Goal: Find specific page/section: Find specific page/section

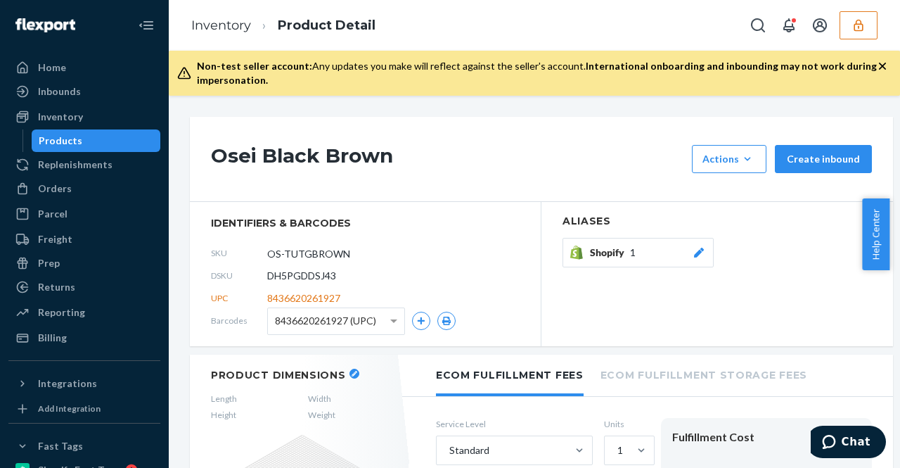
click at [338, 315] on span "8436620261927 (UPC)" at bounding box center [325, 321] width 101 height 24
click at [359, 189] on div "Osei Black Brown Actions Hide Create inbound" at bounding box center [541, 159] width 703 height 85
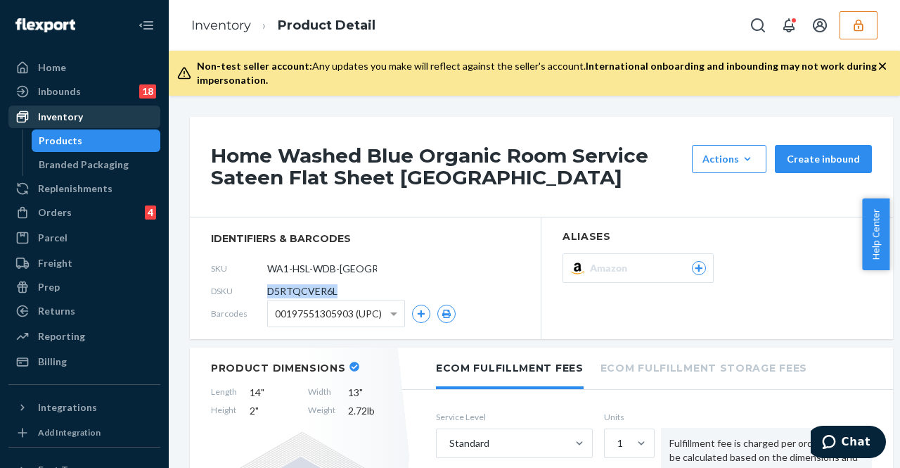
click at [114, 112] on div "Inventory" at bounding box center [84, 117] width 149 height 20
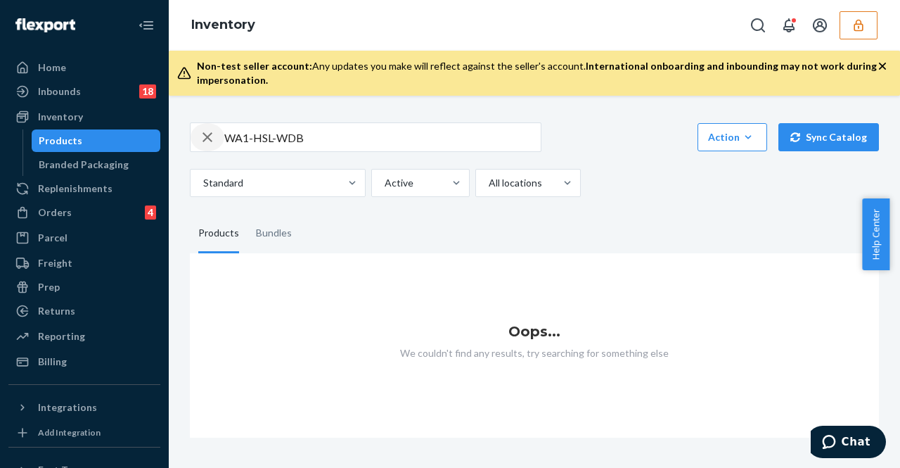
click at [200, 140] on icon "button" at bounding box center [207, 137] width 17 height 28
click at [245, 139] on input "text" at bounding box center [382, 137] width 317 height 28
click at [853, 25] on icon "button" at bounding box center [859, 25] width 14 height 14
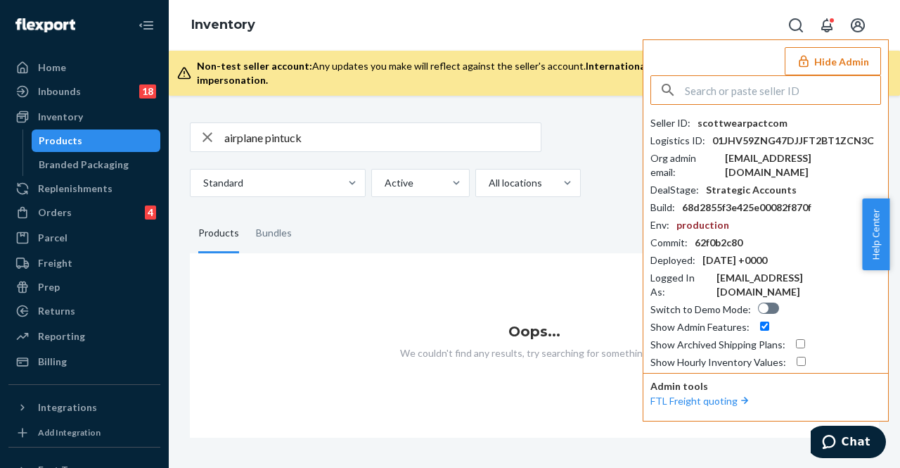
click at [453, 111] on div "airplane pintuck Action Create product Create bundle Bulk create products Bulk …" at bounding box center [534, 272] width 710 height 332
click at [355, 143] on input "airplane pintuck" at bounding box center [382, 137] width 317 height 28
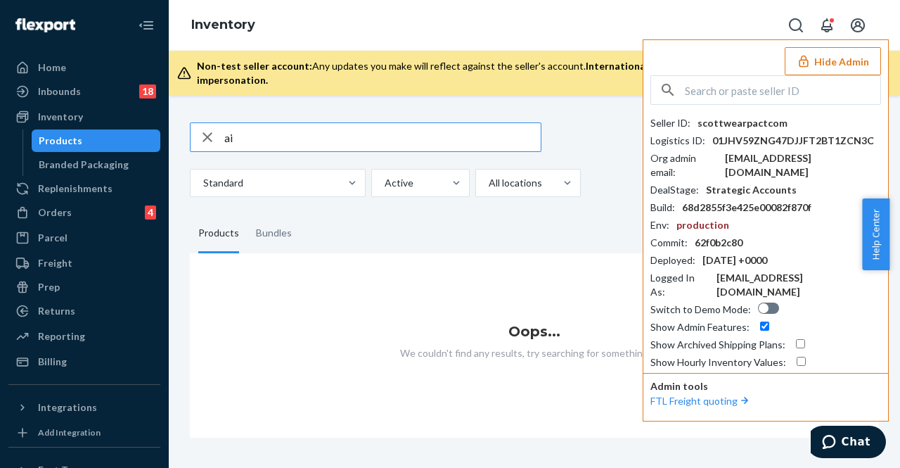
type input "a"
click at [834, 66] on button "Hide Admin" at bounding box center [833, 61] width 96 height 28
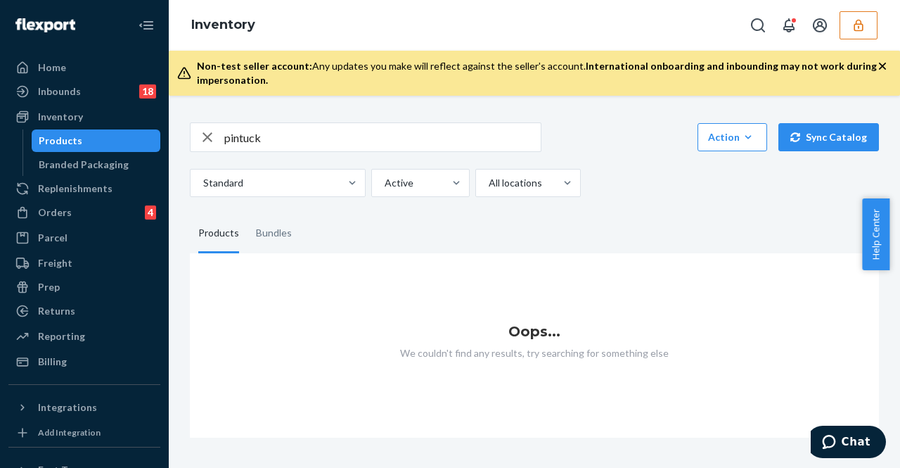
click at [333, 136] on input "pintuck" at bounding box center [382, 137] width 317 height 28
type input "p"
type input "sheet"
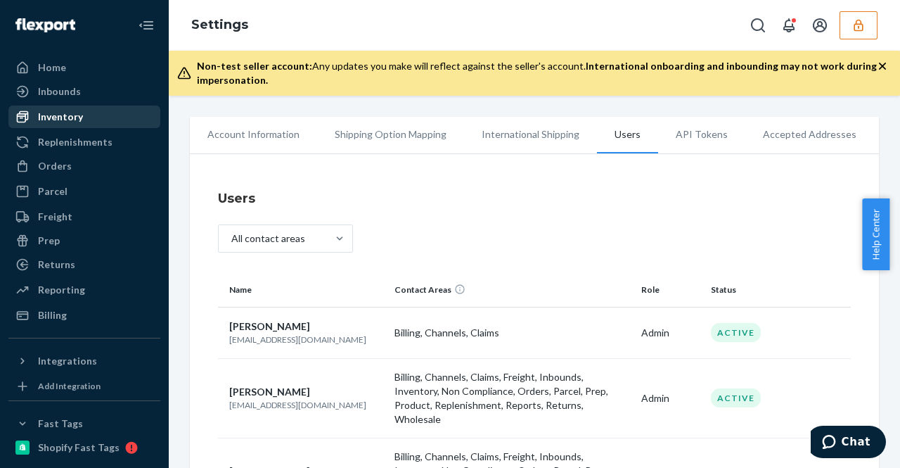
click at [63, 127] on link "Inventory" at bounding box center [84, 117] width 152 height 23
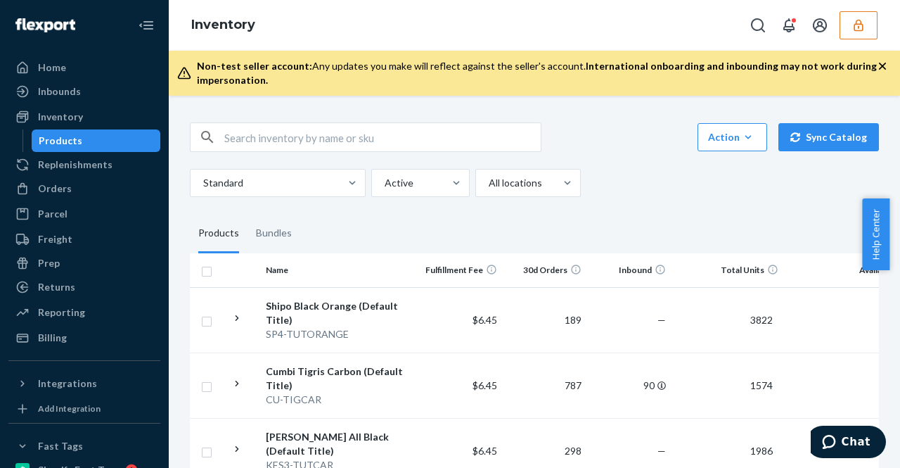
click at [860, 25] on icon "button" at bounding box center [859, 25] width 14 height 14
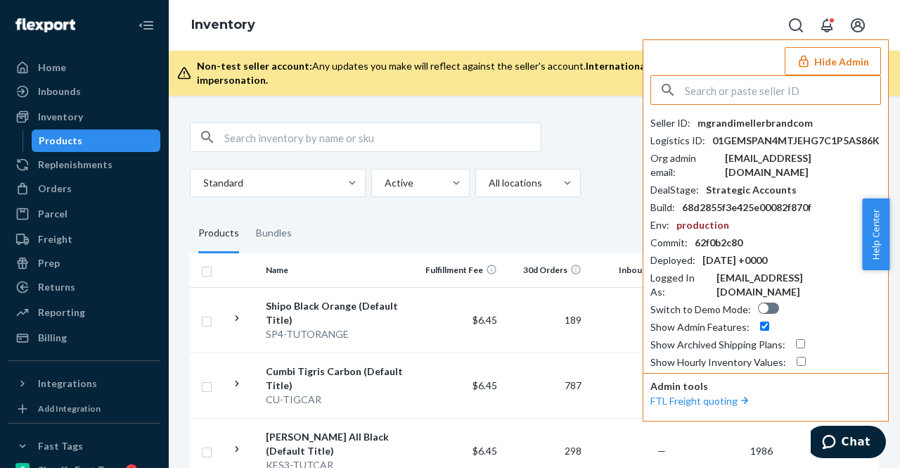
click at [741, 91] on input "text" at bounding box center [783, 90] width 196 height 28
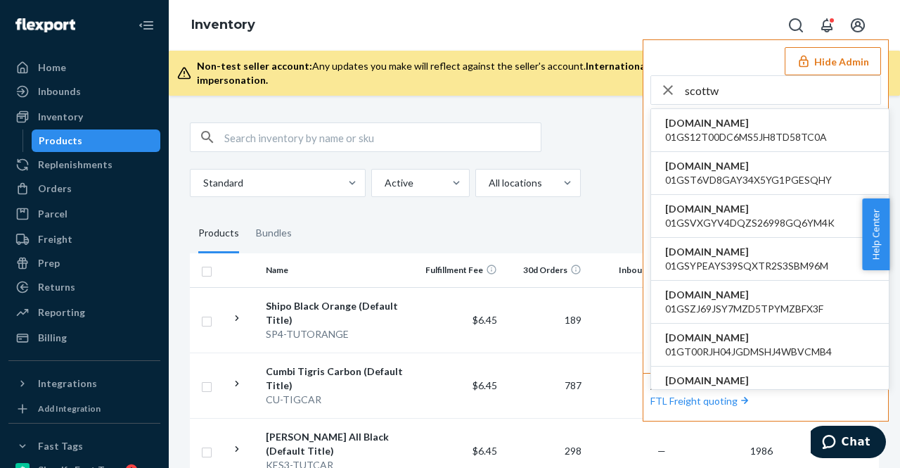
drag, startPoint x: 751, startPoint y: 120, endPoint x: 751, endPoint y: 49, distance: 70.3
click at [751, 49] on div "Hide Admin scottw thecarterscollection.myshopify.com 01GS12T00DC6MS5JH8TD58TC0A…" at bounding box center [766, 230] width 246 height 382
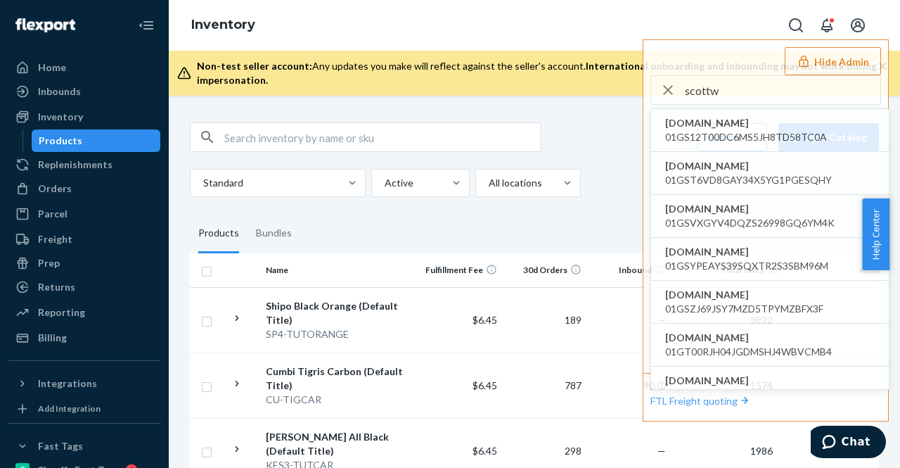
click at [715, 25] on div "Inventory Hide Admin scottw thecarterscollection.myshopify.com 01GS12T00DC6MS5J…" at bounding box center [535, 25] width 732 height 51
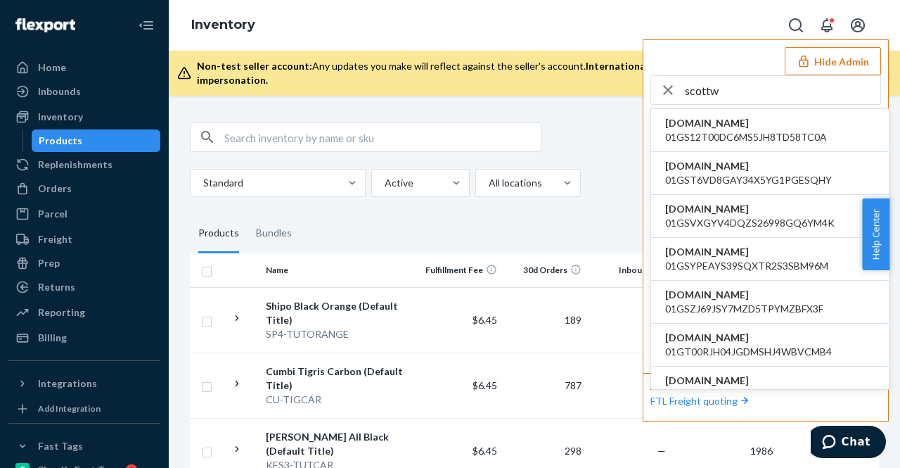
click at [736, 93] on input "scottw" at bounding box center [783, 90] width 196 height 28
type input "scottw"
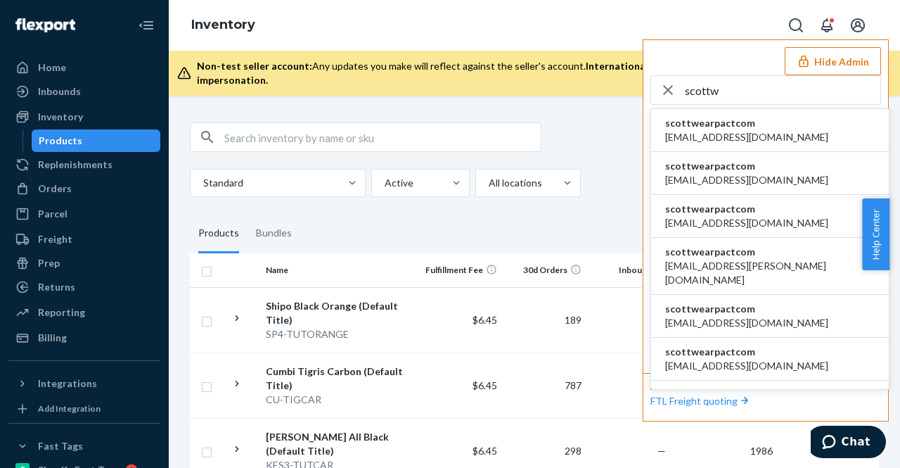
click at [757, 125] on span "scottwearpactcom" at bounding box center [746, 123] width 163 height 14
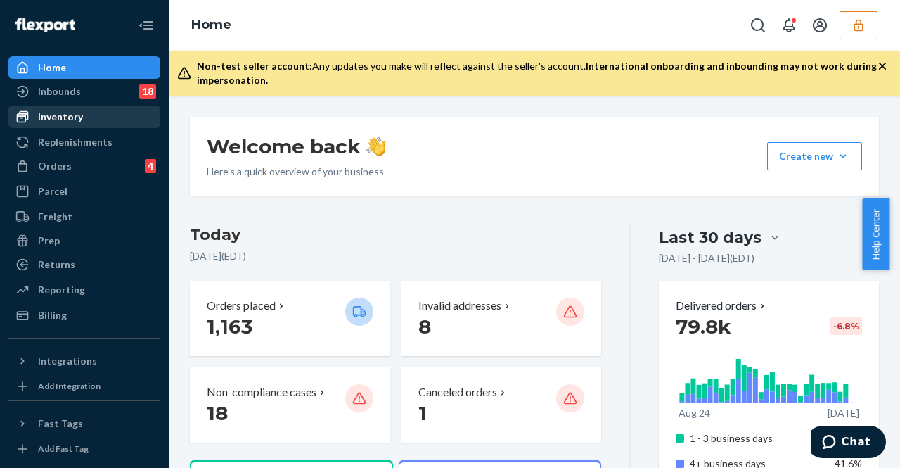
click at [131, 115] on div "Inventory" at bounding box center [84, 117] width 149 height 20
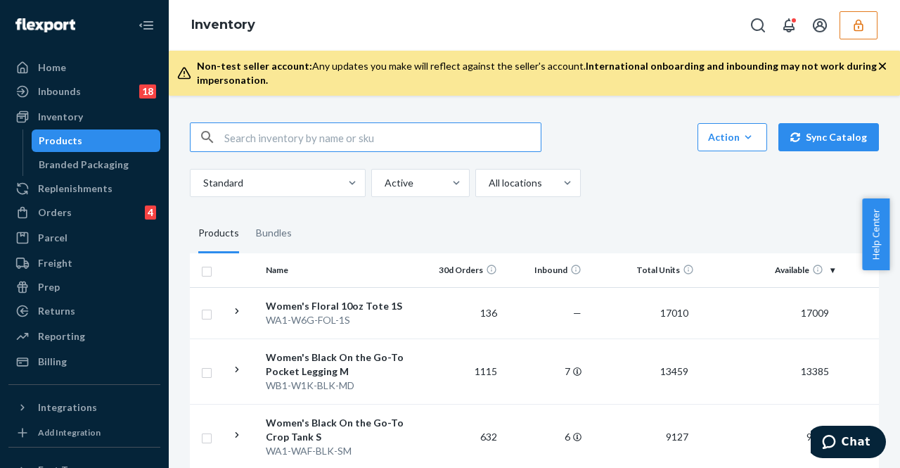
click at [268, 141] on input "text" at bounding box center [382, 137] width 317 height 28
type input "airplane pintuck"
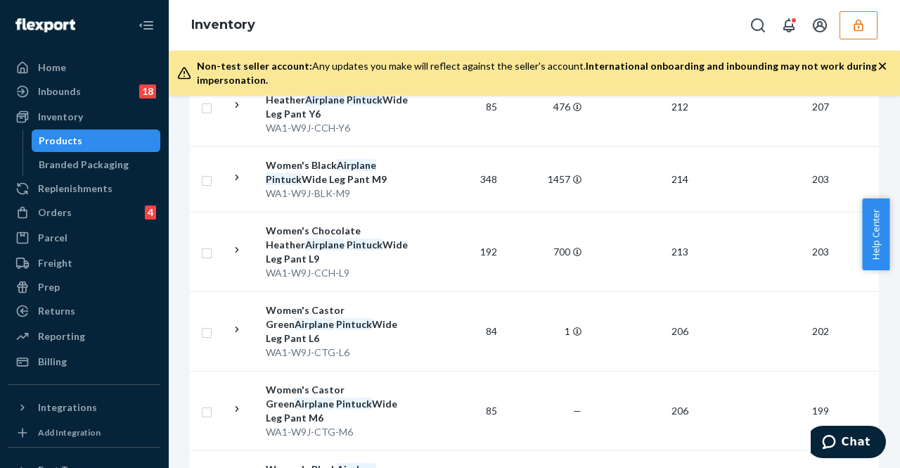
scroll to position [1619, 0]
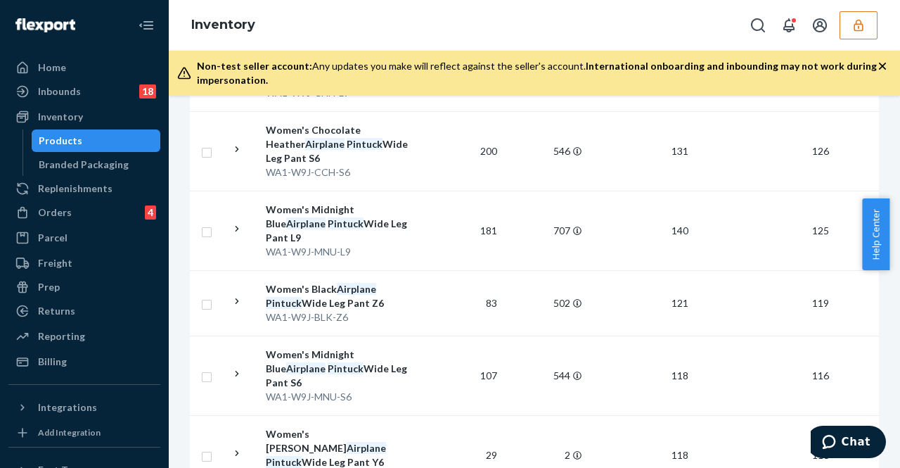
scroll to position [561, 0]
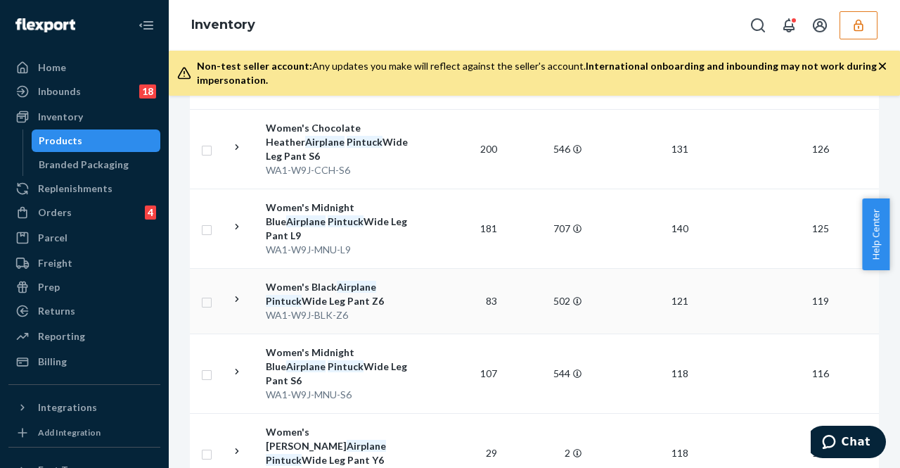
click at [341, 291] on td "Women's Black Airplane Pintuck Wide Leg Pant Z6 WA1-W9J-BLK-Z6" at bounding box center [339, 300] width 158 height 65
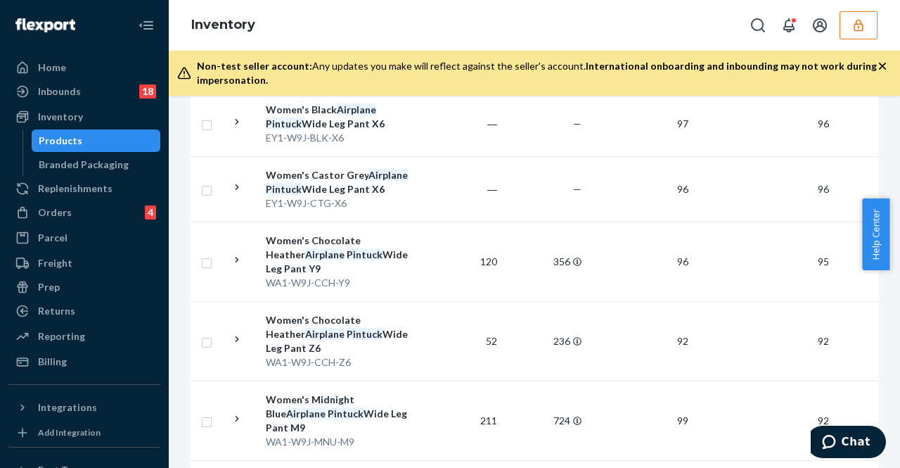
scroll to position [1619, 0]
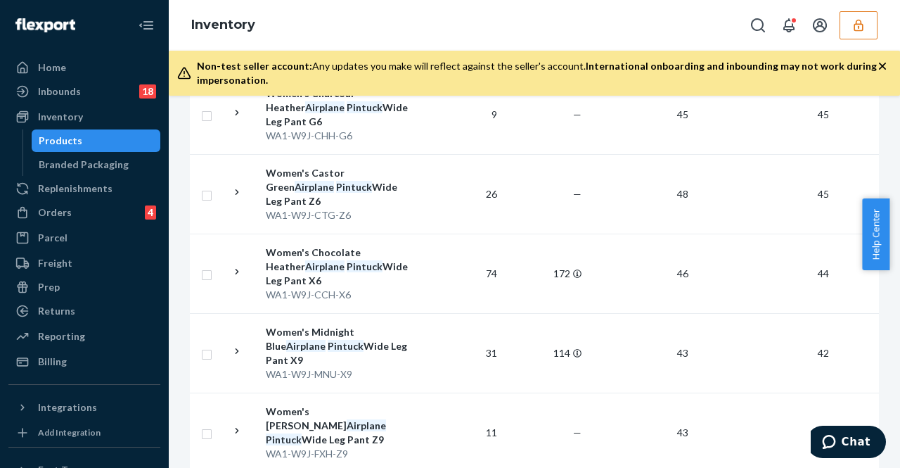
scroll to position [1675, 0]
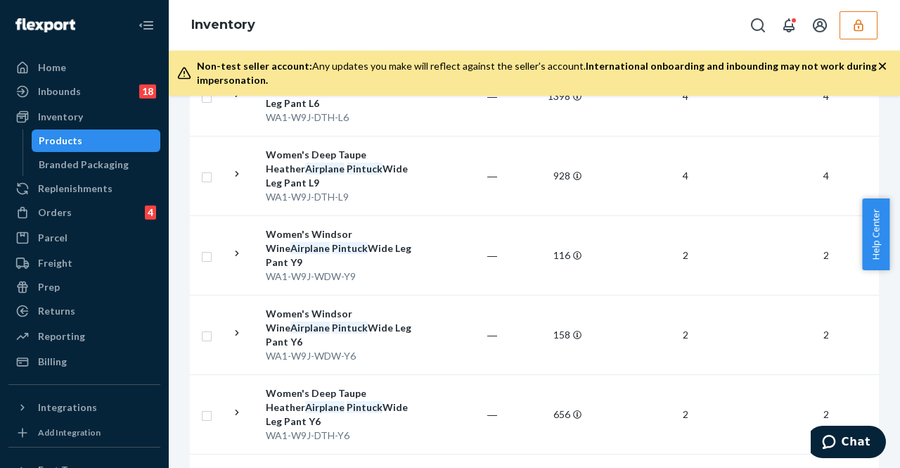
scroll to position [1661, 0]
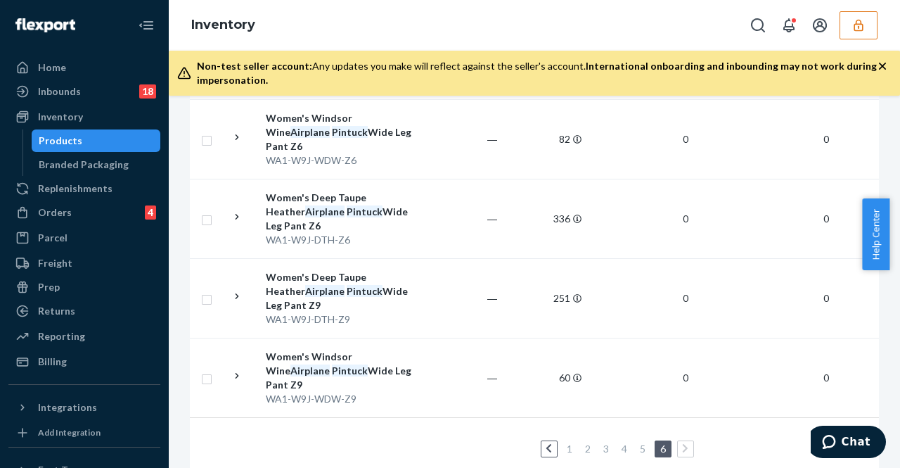
scroll to position [274, 0]
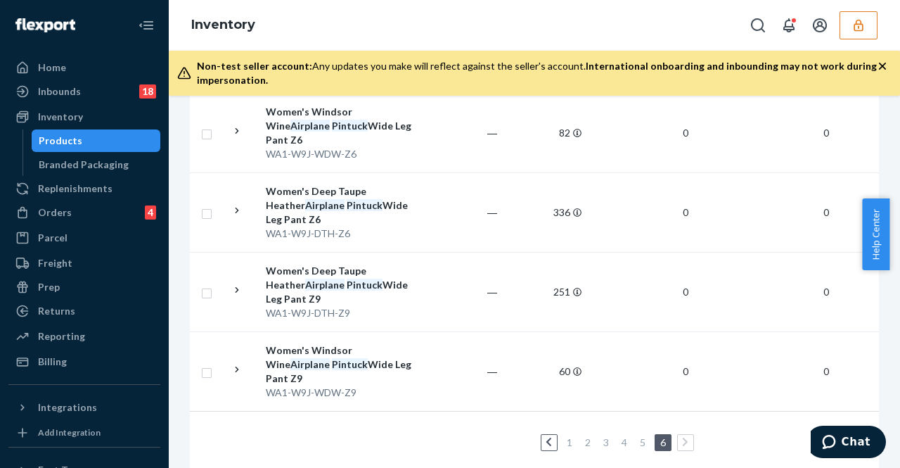
click at [587, 436] on link "2" at bounding box center [587, 442] width 11 height 12
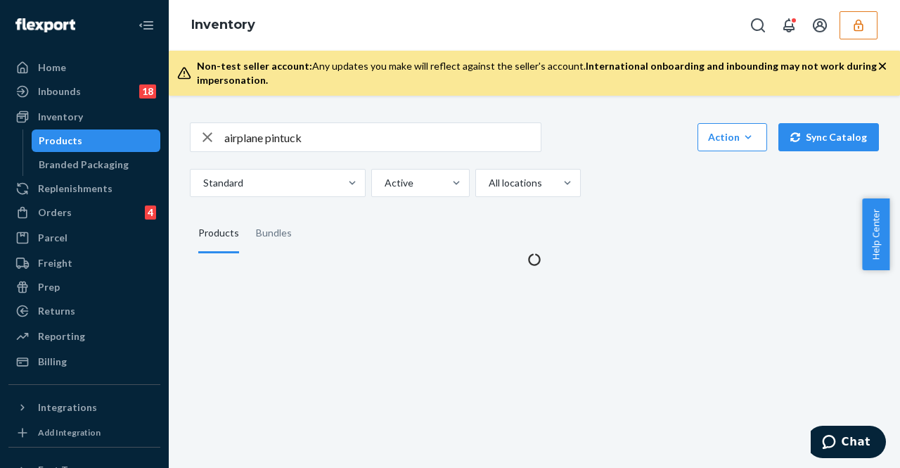
scroll to position [0, 0]
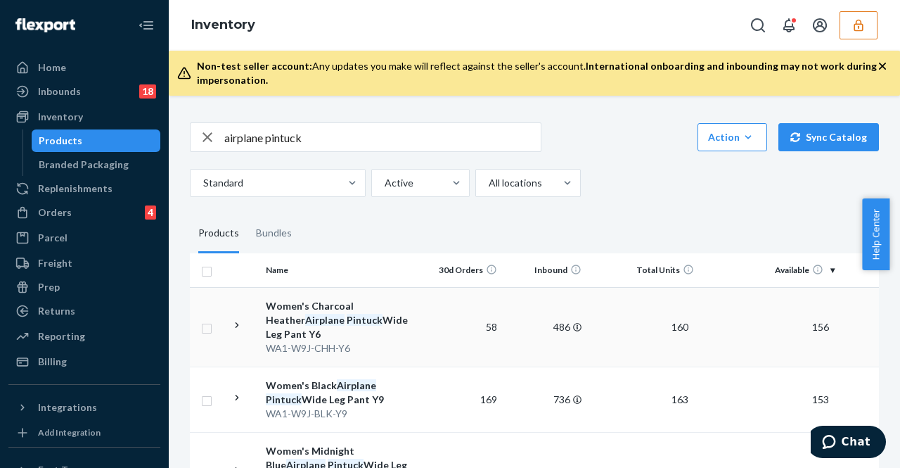
click at [265, 350] on td "Women's Charcoal Heather Airplane Pintuck Wide Leg Pant Y6 WA1-W9J-CHH-Y6" at bounding box center [339, 326] width 158 height 79
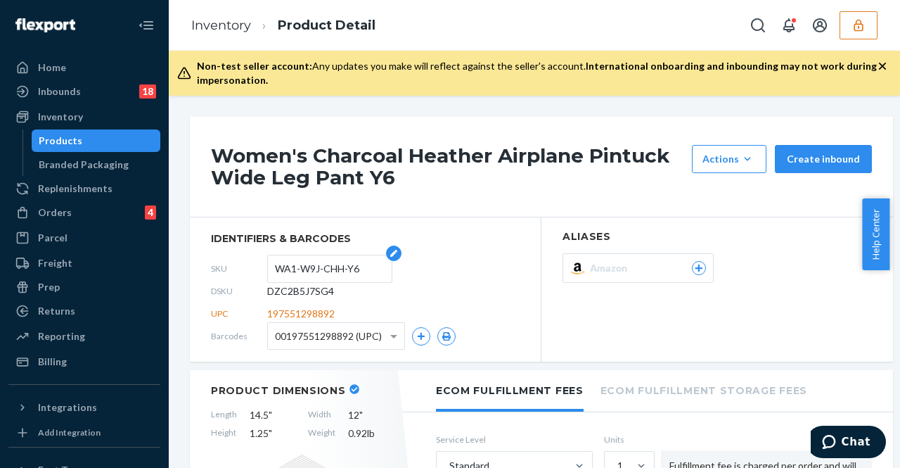
click at [272, 264] on form "WA1-W9J-CHH-Y6" at bounding box center [329, 269] width 125 height 28
click at [277, 269] on input "WA1-W9J-CHH-Y6" at bounding box center [330, 268] width 110 height 27
drag, startPoint x: 277, startPoint y: 269, endPoint x: 336, endPoint y: 274, distance: 59.3
click at [336, 274] on input "WA1-W9J-CHH-Y6" at bounding box center [330, 268] width 110 height 27
click at [207, 29] on link "Inventory" at bounding box center [221, 25] width 60 height 15
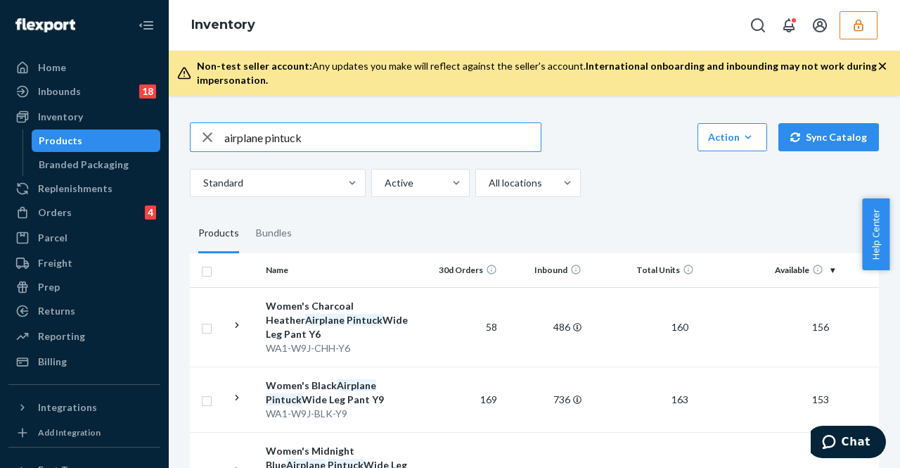
click at [210, 138] on icon "button" at bounding box center [207, 137] width 17 height 28
click at [250, 139] on input "text" at bounding box center [382, 137] width 317 height 28
paste input "WA1-W9J-CHH"
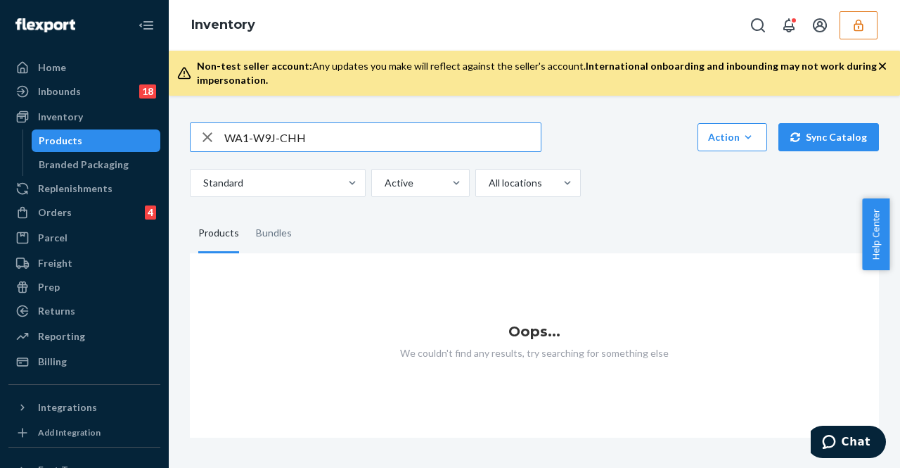
click at [228, 133] on input "WA1-W9J-CHH" at bounding box center [382, 137] width 317 height 28
click at [309, 138] on input "WA1-W9J-CHH" at bounding box center [382, 137] width 317 height 28
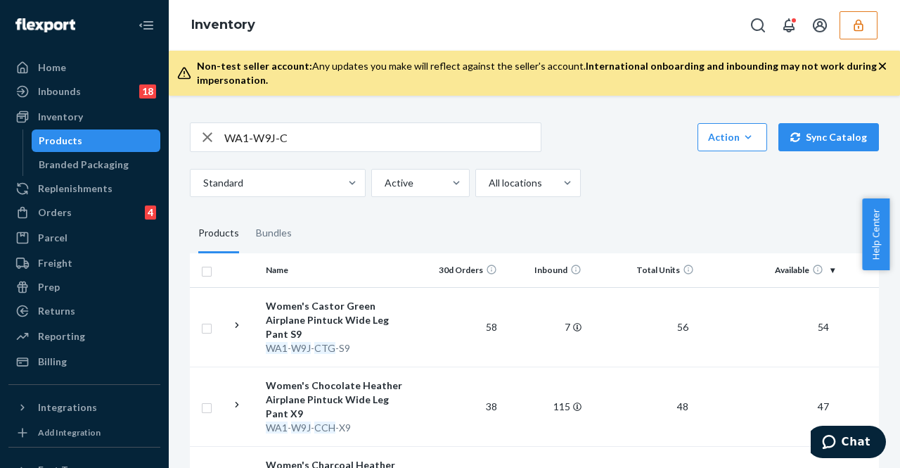
click at [319, 137] on input "WA1-W9J-C" at bounding box center [382, 137] width 317 height 28
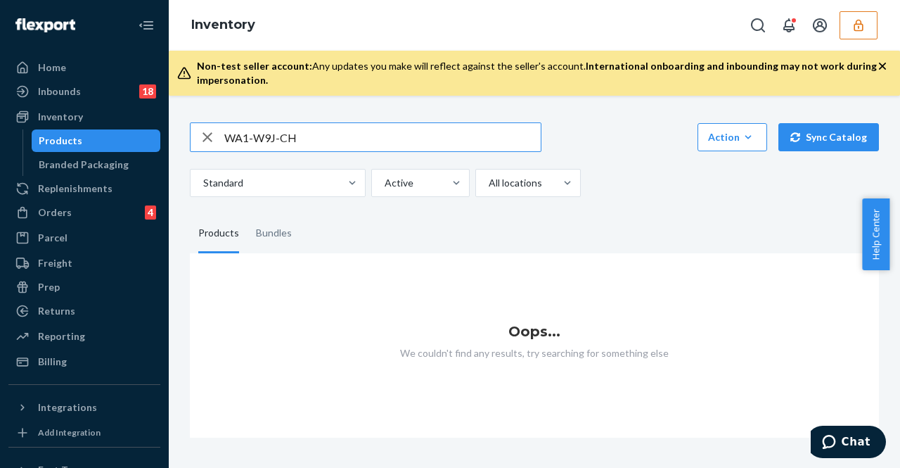
click at [319, 137] on input "WA1-W9J-CH" at bounding box center [382, 137] width 317 height 28
type input "WA1-W9J-C"
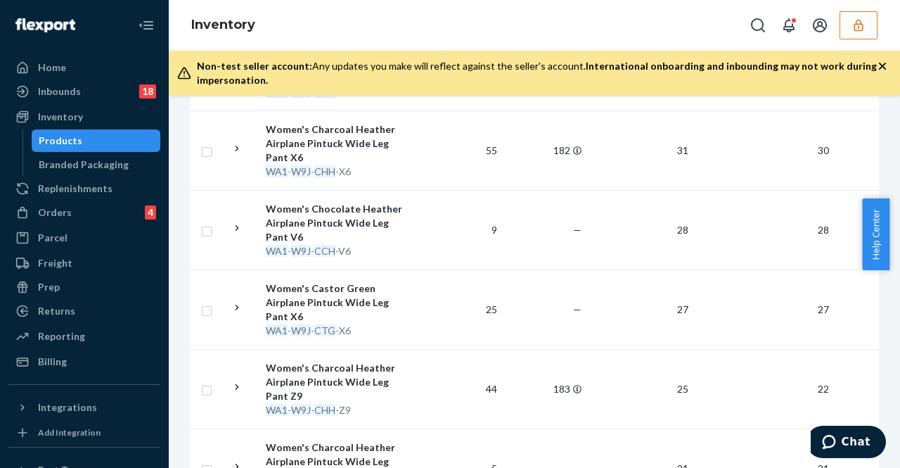
scroll to position [971, 0]
